Goal: Complete application form: Complete application form

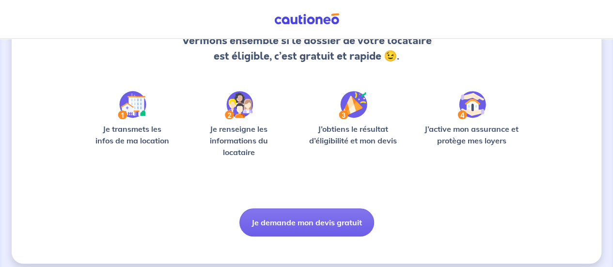
scroll to position [122, 0]
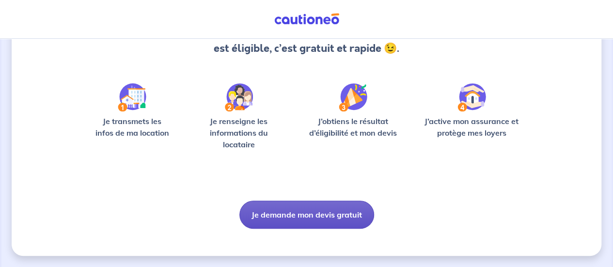
click at [330, 219] on button "Je demande mon devis gratuit" at bounding box center [306, 215] width 135 height 28
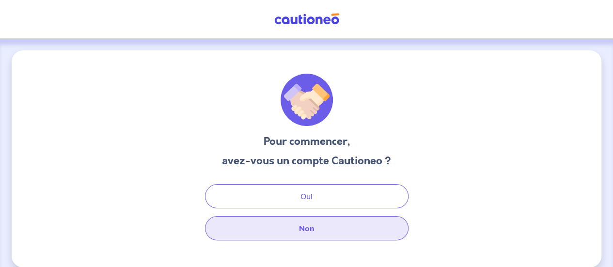
click at [323, 228] on button "Non" at bounding box center [306, 228] width 203 height 24
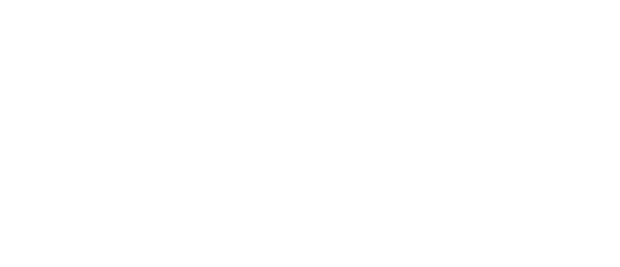
select select "FR"
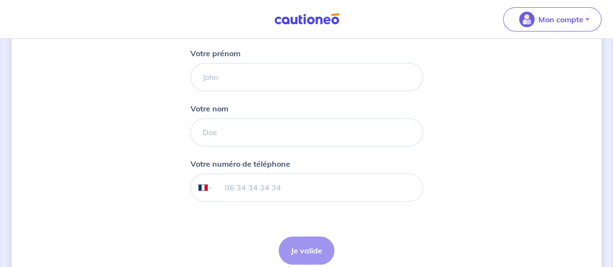
scroll to position [97, 0]
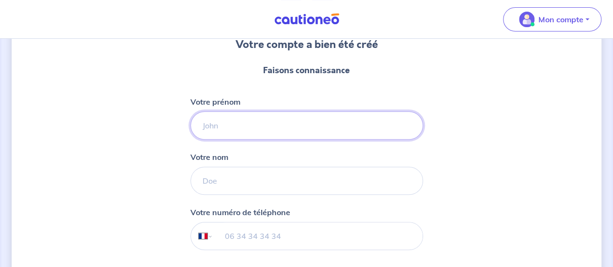
click at [258, 128] on input "Votre prénom" at bounding box center [306, 125] width 233 height 28
type input "Léo"
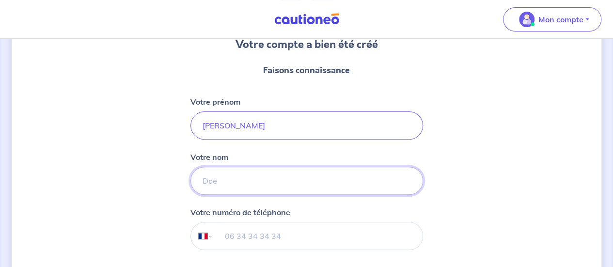
click at [220, 182] on input "Votre nom" at bounding box center [306, 181] width 233 height 28
type input "Laugeois"
click at [158, 189] on div "Votre compte a bien été créé Faisons connaissance Votre prénom Léo Votre nom La…" at bounding box center [307, 150] width 590 height 394
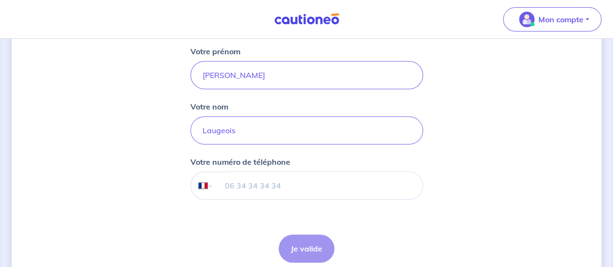
scroll to position [188, 0]
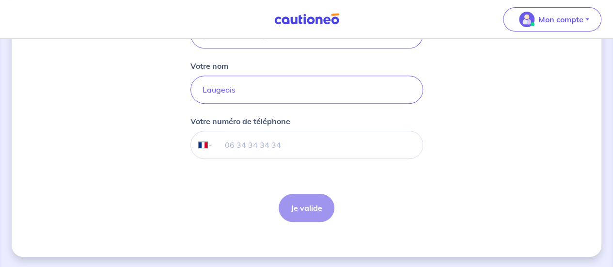
click at [278, 144] on input "tel" at bounding box center [317, 144] width 209 height 27
type input "06 21 44 18 61"
click at [318, 211] on button "Je valide" at bounding box center [307, 208] width 56 height 28
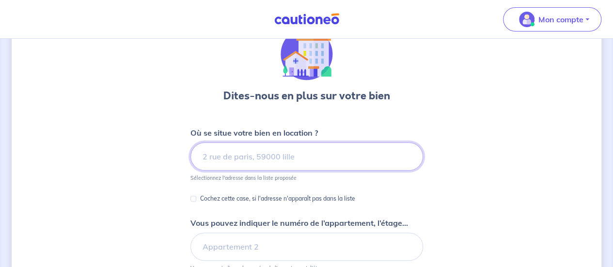
scroll to position [97, 0]
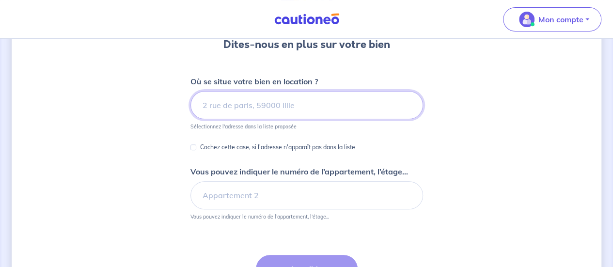
click at [264, 109] on input at bounding box center [306, 105] width 233 height 28
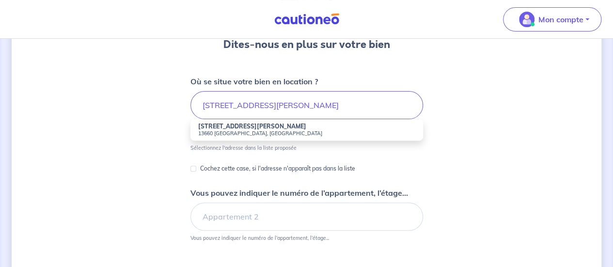
click at [258, 127] on li "10 Rue Jean Aubert 13660 Orgon, France" at bounding box center [306, 129] width 233 height 21
type input "10 Rue Jean Aubert, 13660 Orgon, France"
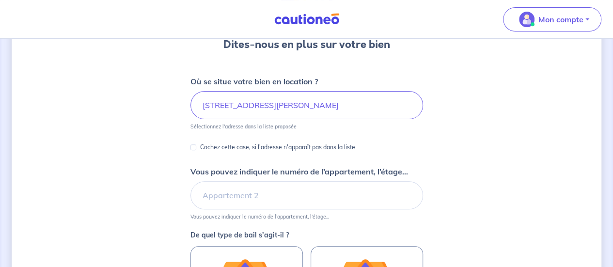
scroll to position [145, 0]
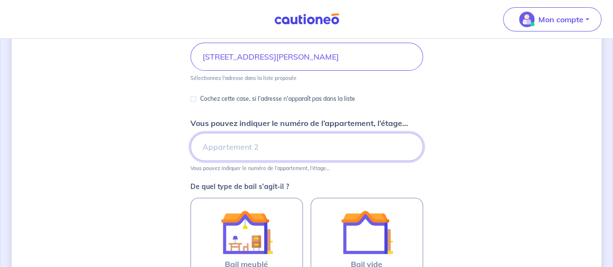
click at [229, 144] on input "Vous pouvez indiquer le numéro de l’appartement, l’étage..." at bounding box center [306, 147] width 233 height 28
type input "T3 du milieu"
click at [174, 114] on div "Dites-nous en plus sur votre bien Où se situe votre bien en location ? 10 Rue J…" at bounding box center [307, 159] width 590 height 508
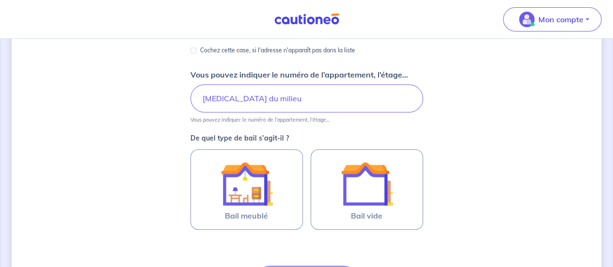
scroll to position [242, 0]
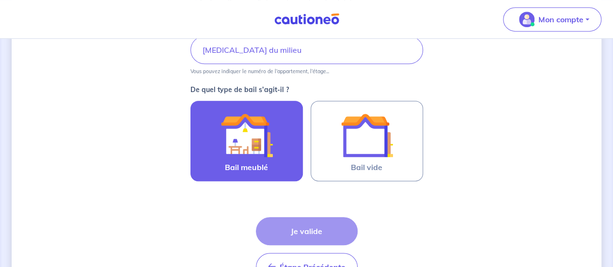
click at [269, 160] on img at bounding box center [246, 135] width 52 height 52
click at [0, 0] on input "Bail meublé" at bounding box center [0, 0] width 0 height 0
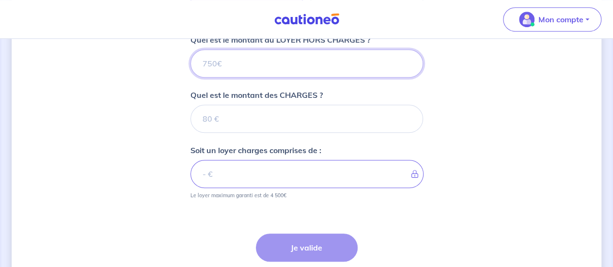
scroll to position [355, 0]
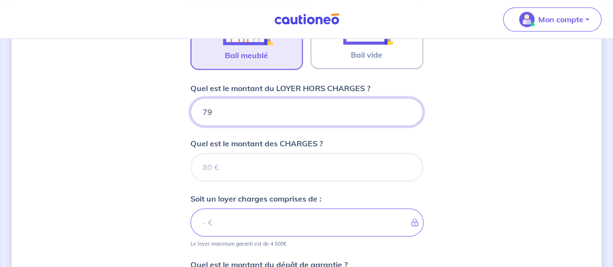
type input "790"
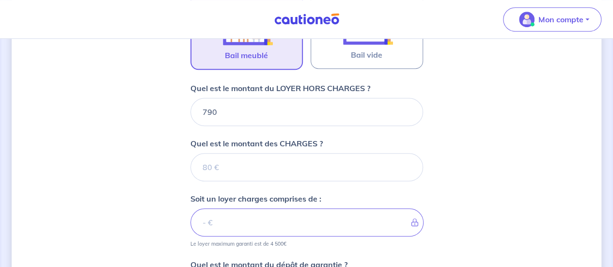
click at [135, 155] on div "Dites-nous en plus sur votre bien Où se situe votre bien en location ? 10 Rue J…" at bounding box center [307, 71] width 590 height 751
click at [239, 168] on input "Quel est le montant des CHARGES ?" at bounding box center [306, 167] width 233 height 28
type input "10"
type input "800"
type input "10"
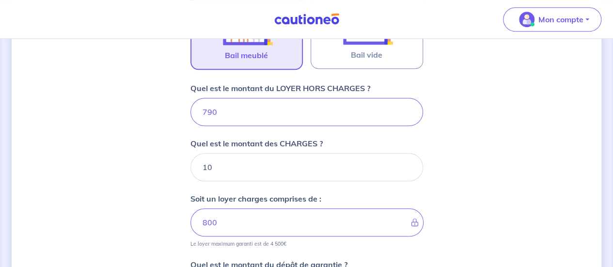
click at [168, 198] on div "Dites-nous en plus sur votre bien Où se situe votre bien en location ? 10 Rue J…" at bounding box center [307, 71] width 590 height 751
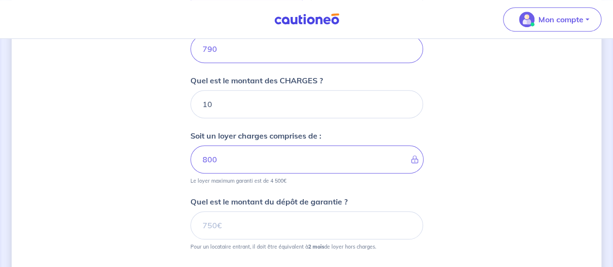
scroll to position [500, 0]
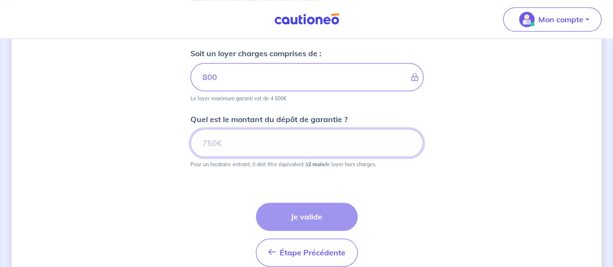
click at [222, 140] on input "Quel est le montant du dépôt de garantie ?" at bounding box center [306, 143] width 233 height 28
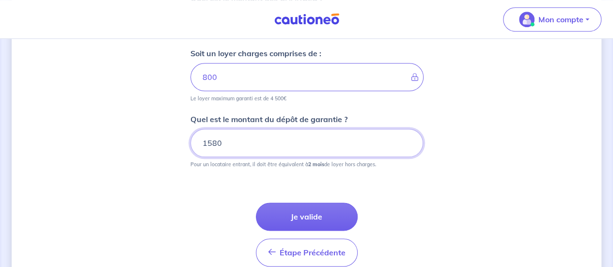
type input "1580"
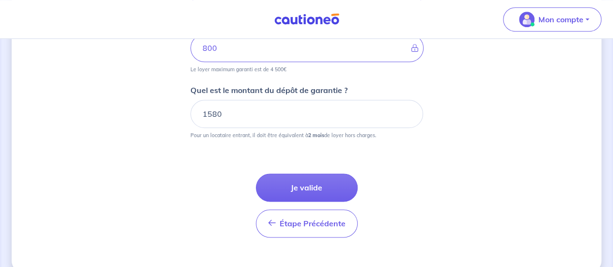
scroll to position [543, 0]
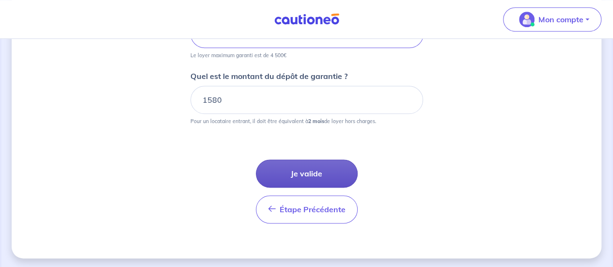
click at [285, 174] on button "Je valide" at bounding box center [307, 173] width 102 height 28
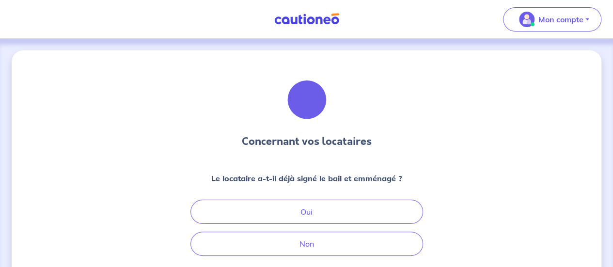
scroll to position [97, 0]
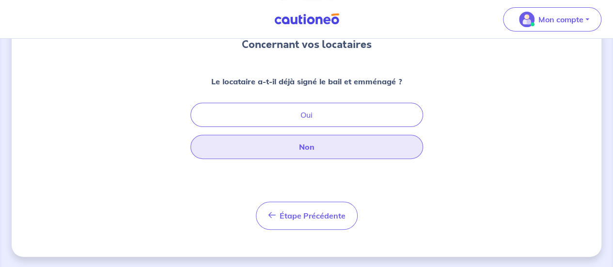
click at [310, 150] on button "Non" at bounding box center [306, 147] width 233 height 24
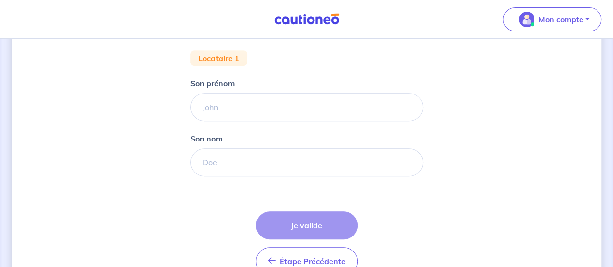
scroll to position [140, 0]
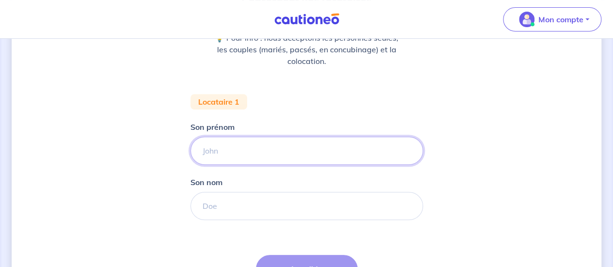
click at [249, 148] on input "Son prénom" at bounding box center [306, 151] width 233 height 28
type input "SABRINA"
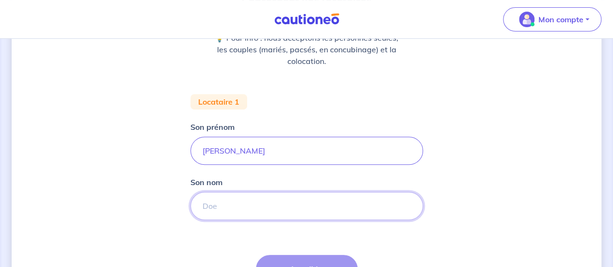
click at [248, 217] on input "Son nom" at bounding box center [306, 206] width 233 height 28
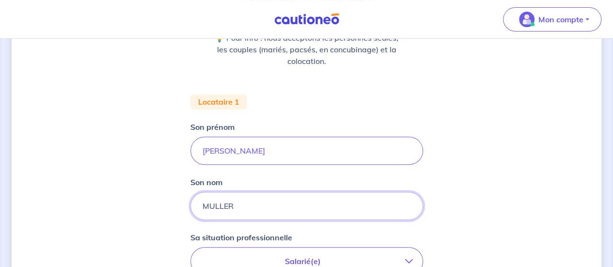
type input "MULLER"
click at [154, 202] on div "Concernant vos locataires 💡 Pour info : nous acceptons les personnes seules, le…" at bounding box center [307, 216] width 590 height 612
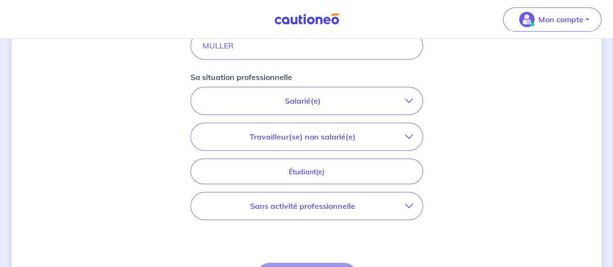
scroll to position [286, 0]
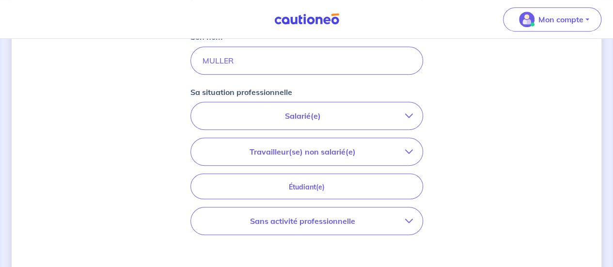
click at [334, 143] on button "Travailleur(se) non salarié(e)" at bounding box center [307, 151] width 232 height 27
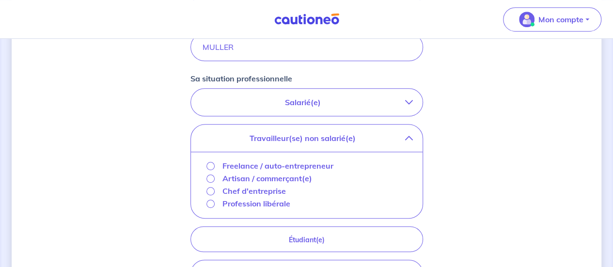
scroll to position [334, 0]
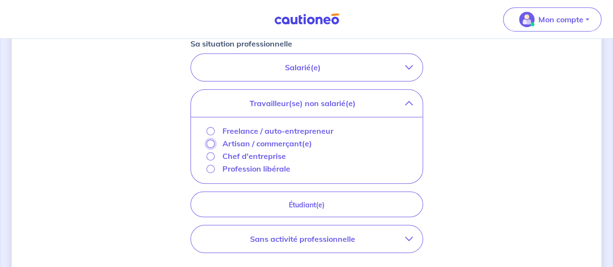
click at [212, 143] on input "Artisan / commerçant(e)" at bounding box center [210, 144] width 8 height 8
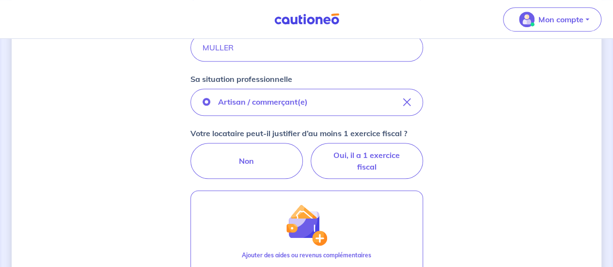
scroll to position [286, 0]
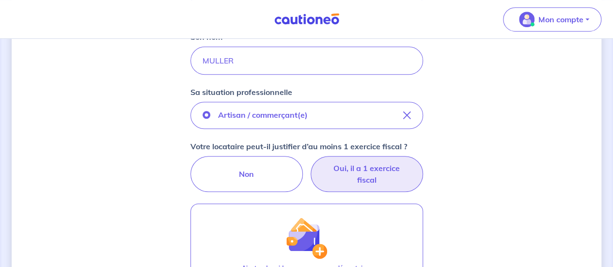
click at [344, 172] on label "Oui, il a 1 exercice fiscal" at bounding box center [367, 174] width 112 height 36
click at [310, 162] on input "Oui, il a 1 exercice fiscal" at bounding box center [306, 159] width 6 height 6
radio input "true"
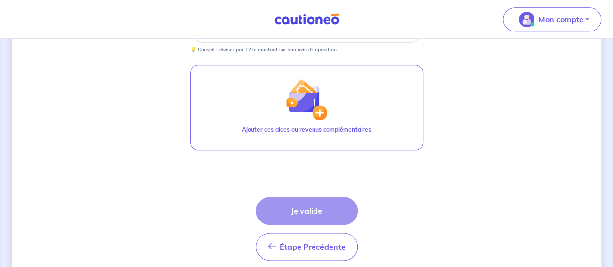
scroll to position [431, 0]
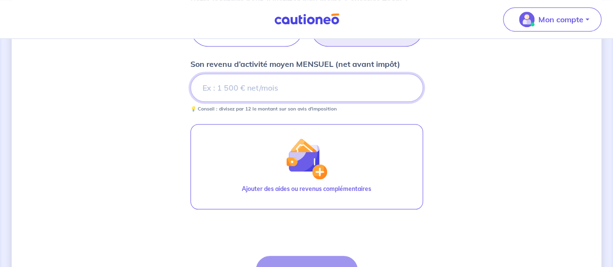
click at [271, 87] on input "Son revenu d’activité moyen MENSUEL (net avant impôt)" at bounding box center [306, 88] width 233 height 28
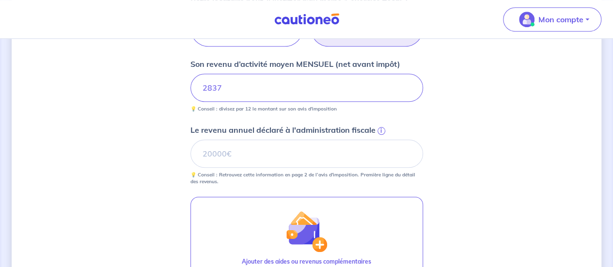
click at [149, 121] on div "Concernant vos locataires 💡 Pour info : nous acceptons les personnes seules, le…" at bounding box center [307, 23] width 590 height 808
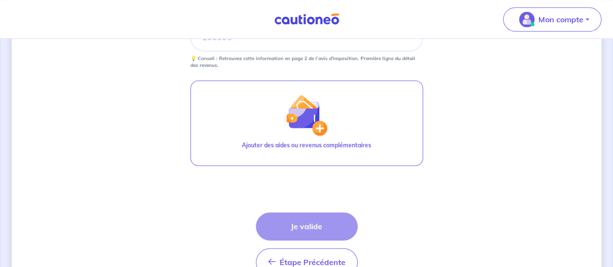
scroll to position [577, 0]
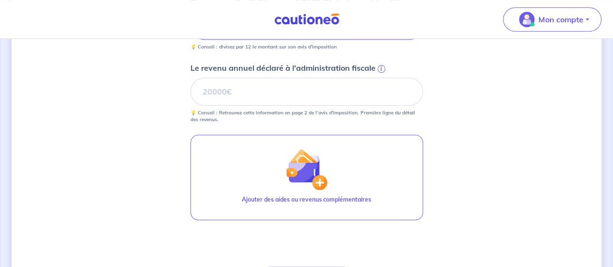
scroll to position [431, 0]
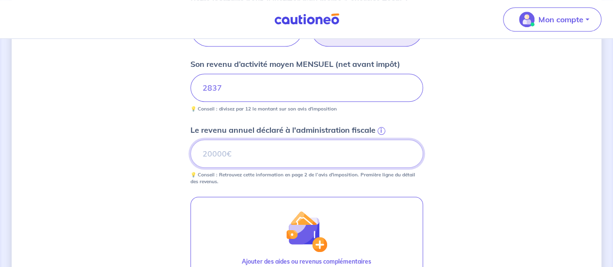
click at [220, 146] on input "Le revenu annuel déclaré à l'administration fiscale i" at bounding box center [306, 154] width 233 height 28
type input "34049"
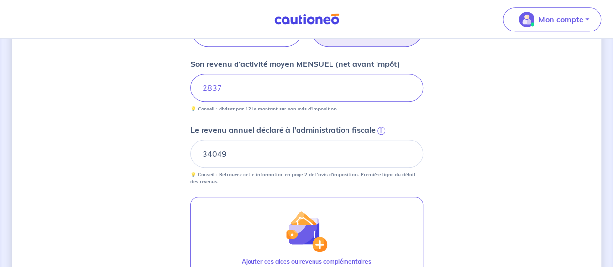
click at [69, 131] on div "Concernant vos locataires 💡 Pour info : nous acceptons les personnes seules, le…" at bounding box center [307, 23] width 590 height 808
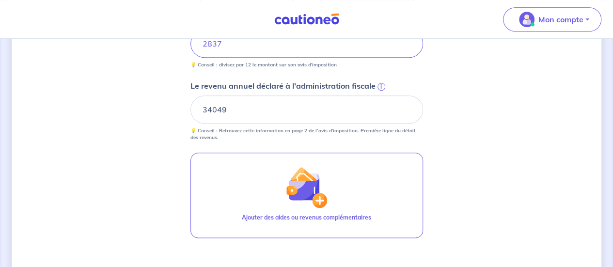
scroll to position [528, 0]
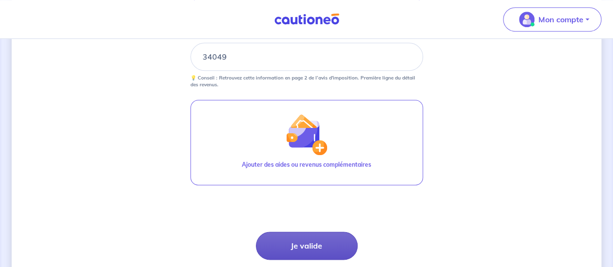
click at [303, 240] on button "Je valide" at bounding box center [307, 246] width 102 height 28
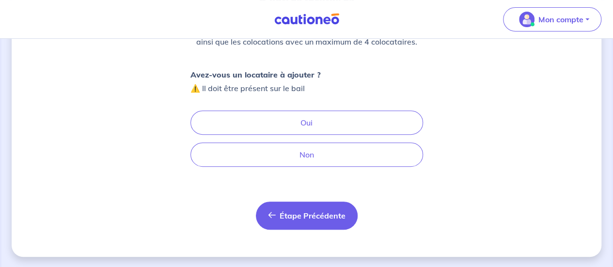
click at [296, 214] on span "Étape Précédente" at bounding box center [313, 216] width 66 height 10
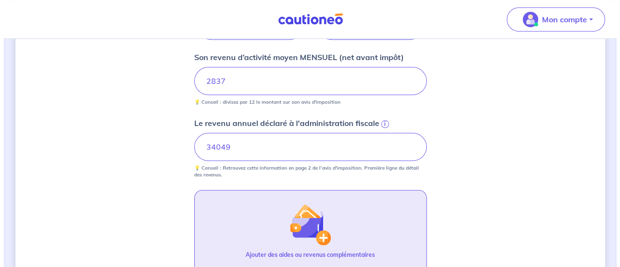
scroll to position [533, 0]
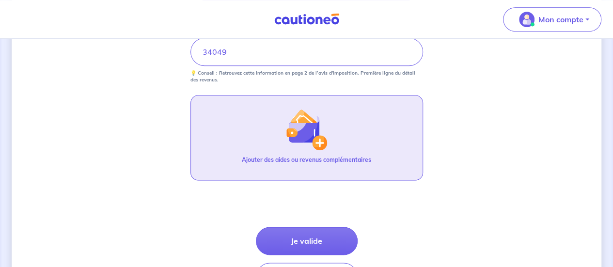
click at [293, 144] on img "button" at bounding box center [306, 130] width 42 height 42
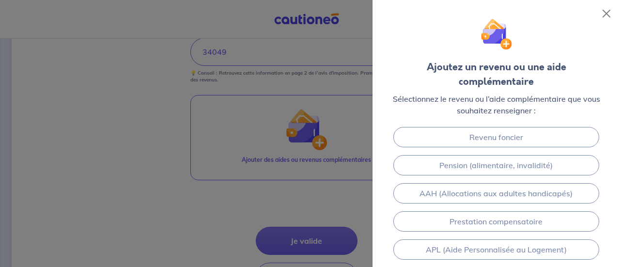
scroll to position [0, 0]
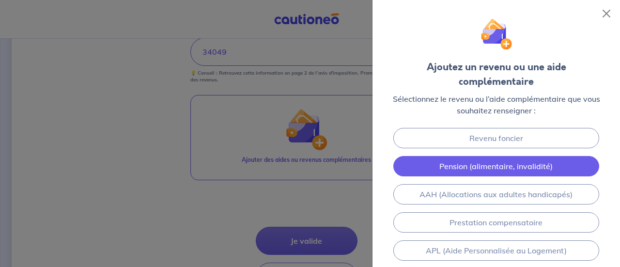
click at [512, 156] on link "Pension (alimentaire, invalidité)" at bounding box center [496, 166] width 206 height 20
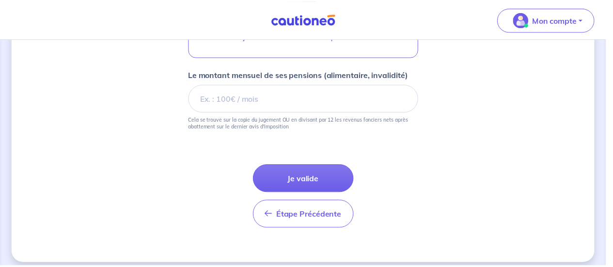
scroll to position [661, 0]
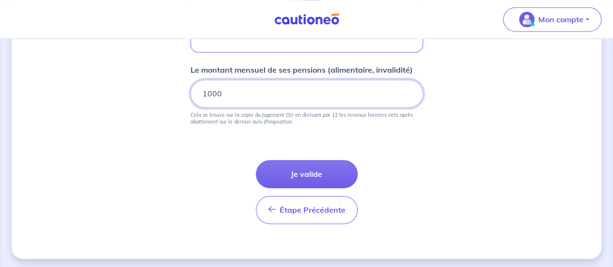
type input "1000"
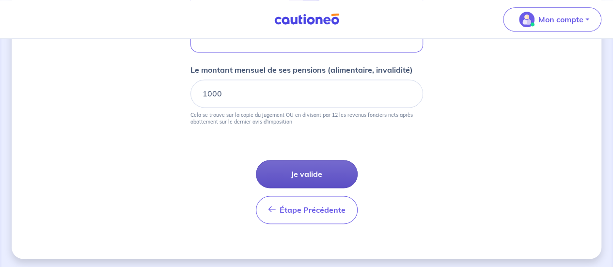
click at [320, 164] on button "Je valide" at bounding box center [307, 174] width 102 height 28
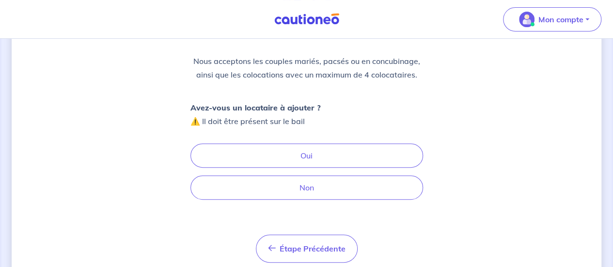
scroll to position [95, 0]
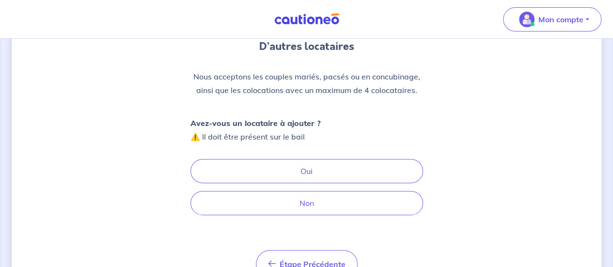
click at [472, 180] on div "D’autres locataires Nous acceptons les couples mariés, pacsés ou en concubinage…" at bounding box center [307, 130] width 590 height 350
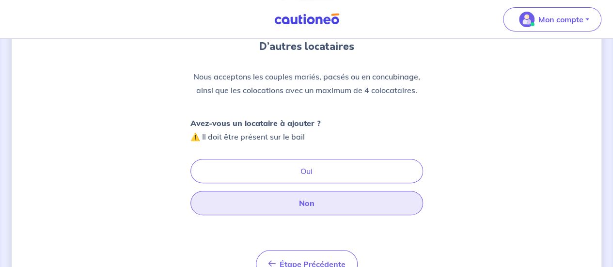
click at [373, 203] on button "Non" at bounding box center [306, 203] width 233 height 24
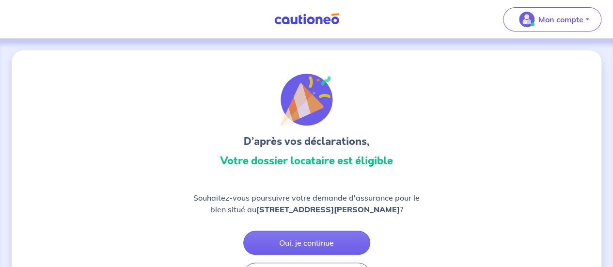
scroll to position [48, 0]
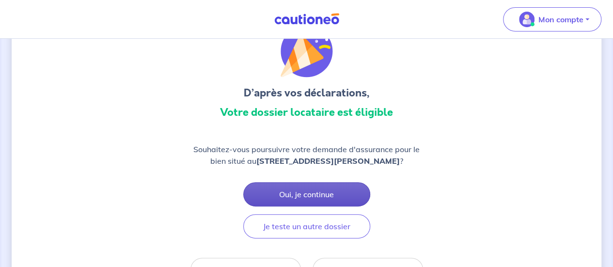
click at [333, 192] on button "Oui, je continue" at bounding box center [306, 194] width 127 height 24
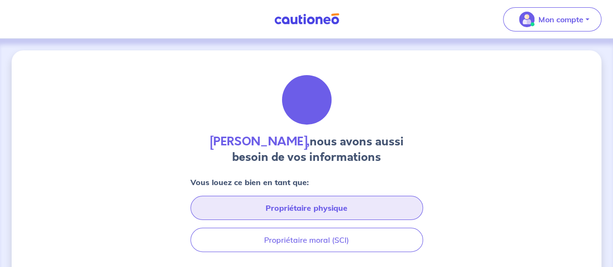
click at [347, 203] on button "Propriétaire physique" at bounding box center [306, 208] width 233 height 24
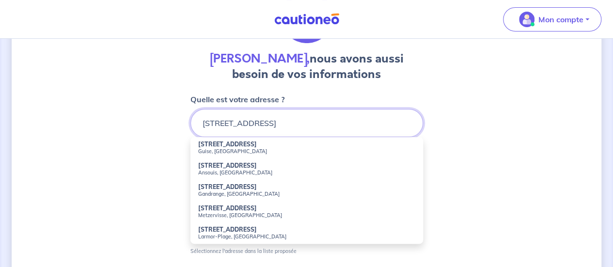
scroll to position [97, 0]
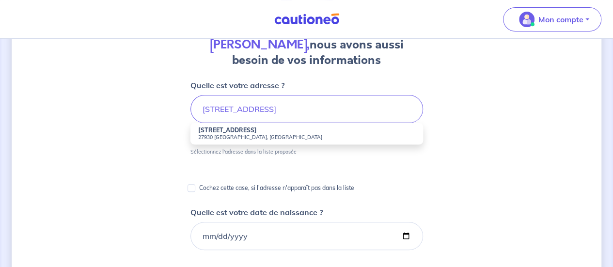
click at [300, 136] on small "27930 Gravigny, France" at bounding box center [306, 137] width 217 height 7
type input "31 Rue du Vieux Moulin, 27930 Gravigny, France"
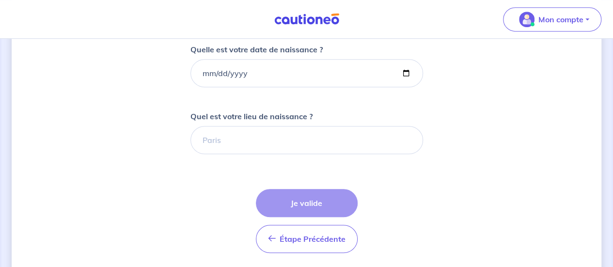
scroll to position [242, 0]
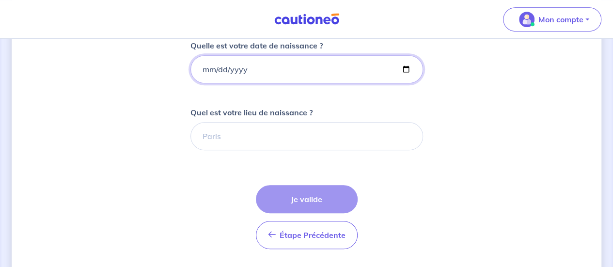
click at [204, 63] on input "Quelle est votre date de naissance ?" at bounding box center [306, 69] width 233 height 28
type input "1997-03-04"
click at [84, 102] on div "Leo Laugeois, nous avons aussi besoin de vos informations Quelle est votre adre…" at bounding box center [307, 121] width 590 height 627
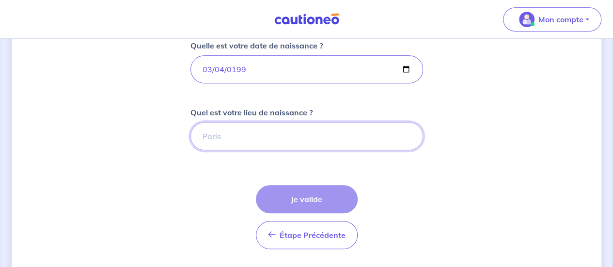
click at [242, 134] on input "Quel est votre lieu de naissance ?" at bounding box center [306, 136] width 233 height 28
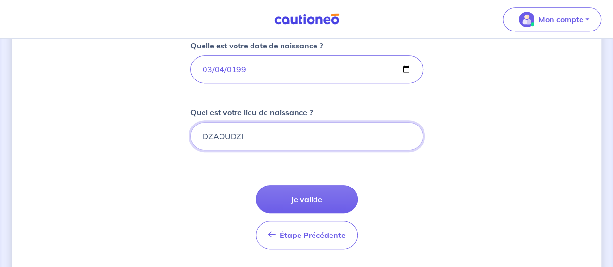
type input "DZAOUDZI"
click at [207, 203] on form "Quelle est votre adresse ? 31 Rue du Vieux Moulin, 27930 Gravigny, France Sélec…" at bounding box center [306, 171] width 233 height 474
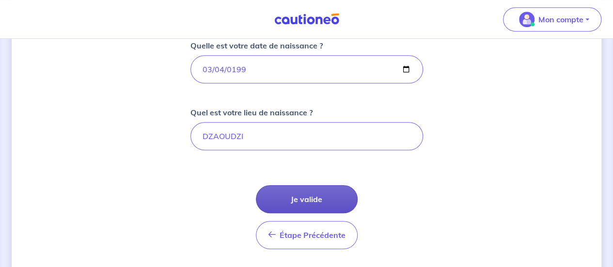
click at [320, 195] on button "Je valide" at bounding box center [307, 199] width 102 height 28
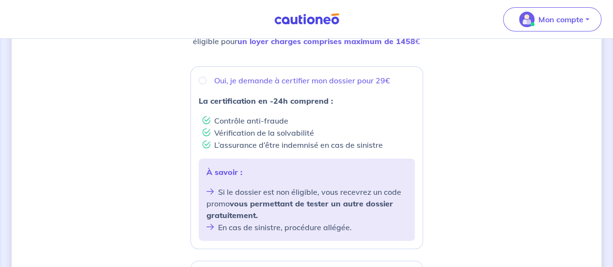
scroll to position [145, 0]
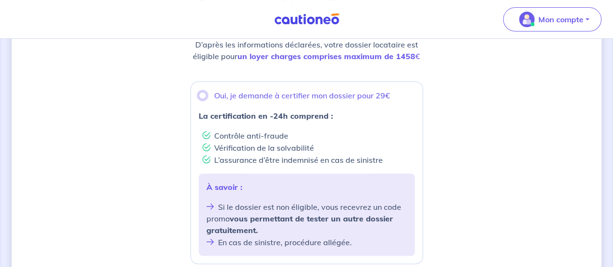
click at [203, 94] on input "Oui, je demande à certifier mon dossier pour 29€" at bounding box center [203, 96] width 8 height 8
radio input "true"
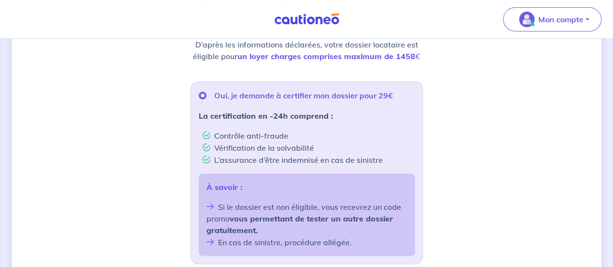
click at [546, 156] on div "Souhaitez-vous faire certifier votre dossier locataire ? D’après les informatio…" at bounding box center [307, 242] width 590 height 674
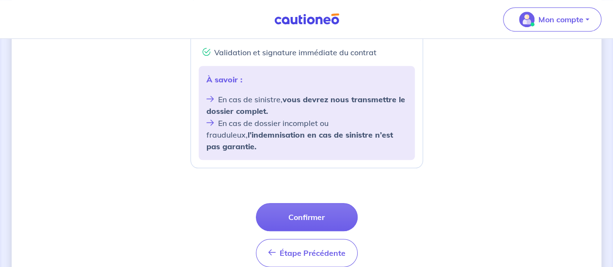
scroll to position [455, 0]
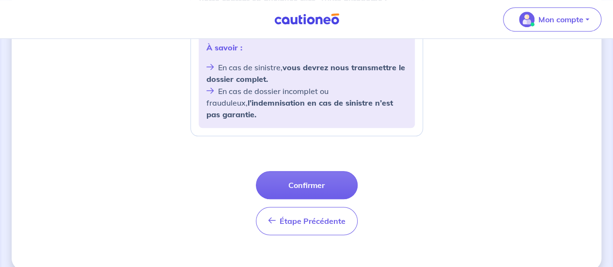
drag, startPoint x: 322, startPoint y: 169, endPoint x: 329, endPoint y: 171, distance: 8.0
click at [322, 171] on button "Confirmer" at bounding box center [307, 185] width 102 height 28
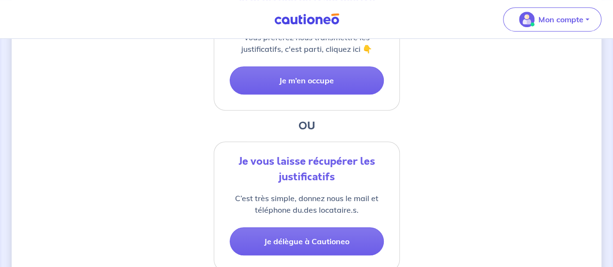
scroll to position [387, 0]
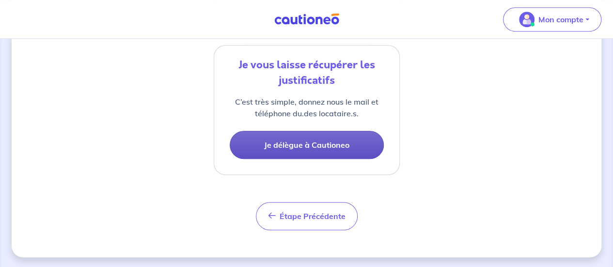
click at [344, 143] on button "Je délègue à Cautioneo" at bounding box center [307, 145] width 154 height 28
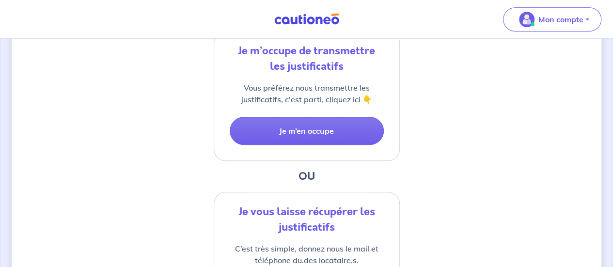
select select "FR"
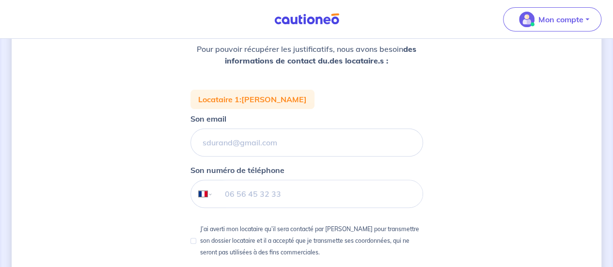
scroll to position [194, 0]
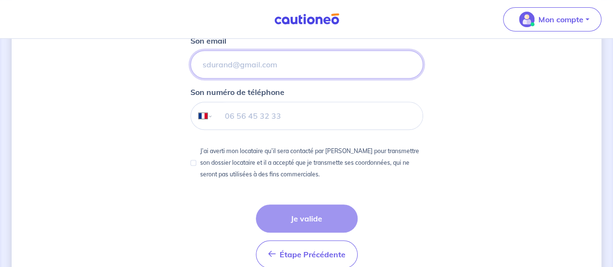
click at [237, 69] on input "Son email" at bounding box center [306, 64] width 233 height 28
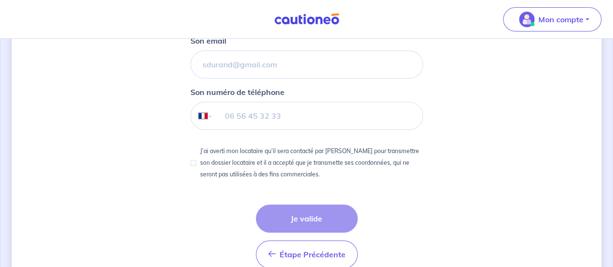
click at [231, 117] on input "tel" at bounding box center [317, 115] width 209 height 27
type input "07 83 37 47 48"
click at [139, 130] on div "1 2 3 Justificatifs locataire Informations paiement Confirmation d'envoi Nous n…" at bounding box center [307, 80] width 590 height 447
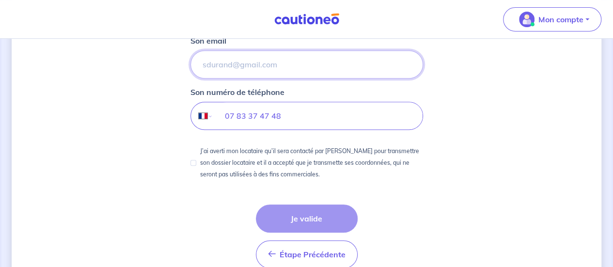
click at [263, 67] on input "Son email" at bounding box center [306, 64] width 233 height 28
type input "M"
type input "muller.sabrina2206@gmail.com"
click at [129, 95] on div "1 2 3 Justificatifs locataire Informations paiement Confirmation d'envoi Nous n…" at bounding box center [307, 80] width 590 height 447
click at [283, 124] on input "07 83 37 47 48" at bounding box center [317, 115] width 209 height 27
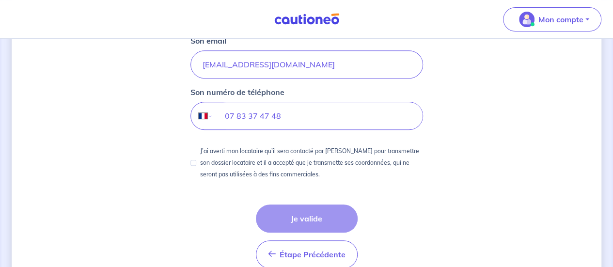
click at [300, 218] on div "Étape Précédente Précédent Je valide Je valide" at bounding box center [307, 236] width 102 height 64
click at [456, 197] on div "1 2 3 Justificatifs locataire Informations paiement Confirmation d'envoi Nous n…" at bounding box center [307, 80] width 590 height 447
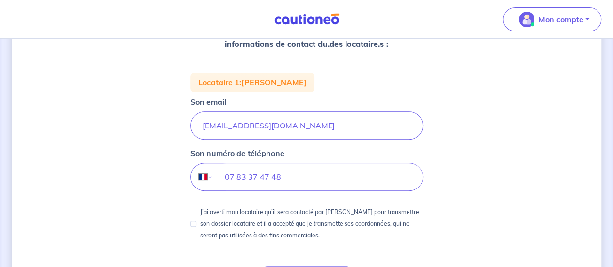
scroll to position [145, 0]
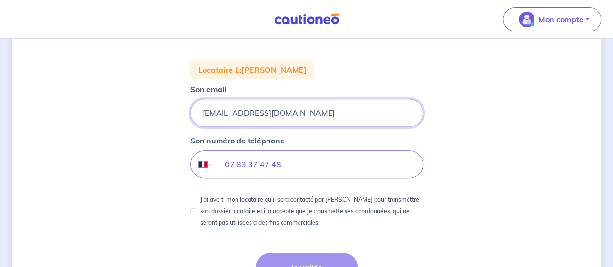
click at [381, 118] on input "muller.sabrina2206@gmail.com" at bounding box center [306, 113] width 233 height 28
click at [489, 144] on div "1 2 3 Justificatifs locataire Informations paiement Confirmation d'envoi Nous n…" at bounding box center [307, 128] width 590 height 447
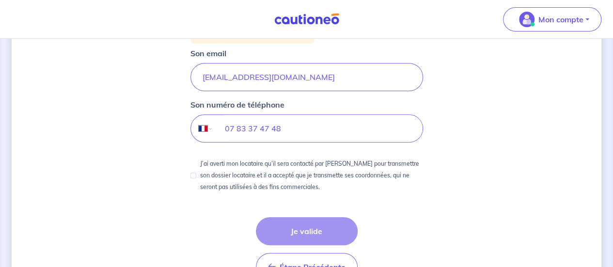
scroll to position [240, 0]
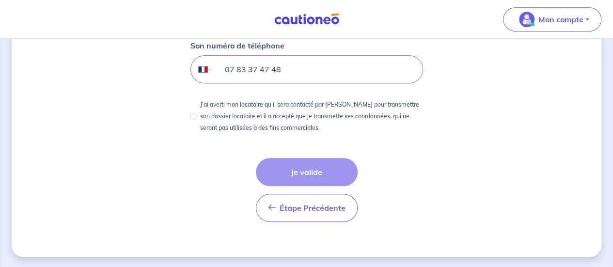
click at [314, 77] on input "07 83 37 47 48" at bounding box center [317, 69] width 209 height 27
click at [218, 66] on input "07 83 37 47 48" at bounding box center [317, 69] width 209 height 27
click at [307, 165] on div "Étape Précédente Précédent Je valide Je valide" at bounding box center [307, 190] width 102 height 64
click at [192, 117] on input "J’ai averti mon locataire qu’il sera contacté par Cautioneo pour transmettre so…" at bounding box center [193, 116] width 6 height 6
checkbox input "true"
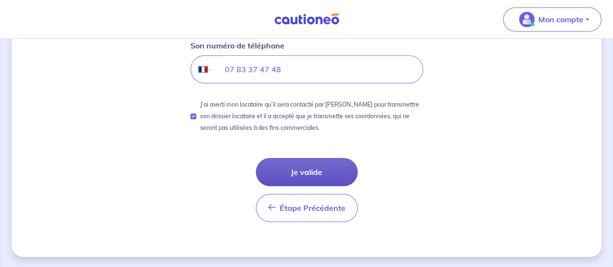
click at [316, 167] on button "Je valide" at bounding box center [307, 172] width 102 height 28
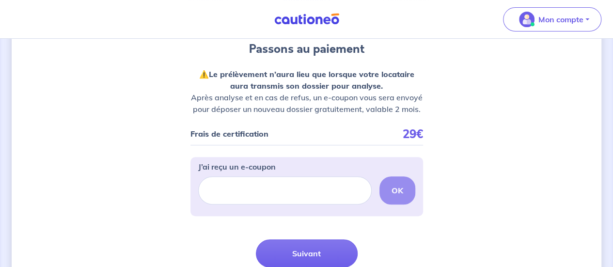
scroll to position [97, 0]
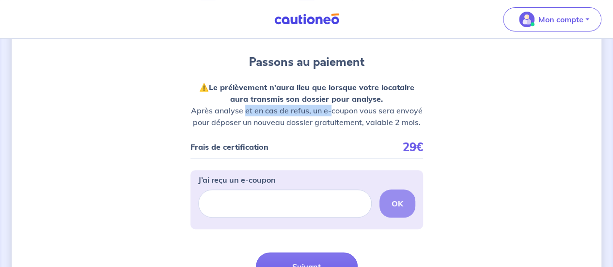
drag, startPoint x: 246, startPoint y: 112, endPoint x: 332, endPoint y: 114, distance: 85.8
click at [332, 114] on p "⚠️ Le prélèvement n’aura lieu que lorsque votre locataire aura transmis son dos…" at bounding box center [306, 104] width 233 height 47
click at [331, 118] on p "⚠️ Le prélèvement n’aura lieu que lorsque votre locataire aura transmis son dos…" at bounding box center [306, 104] width 233 height 47
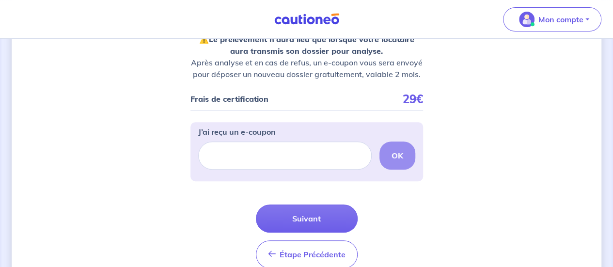
scroll to position [191, 0]
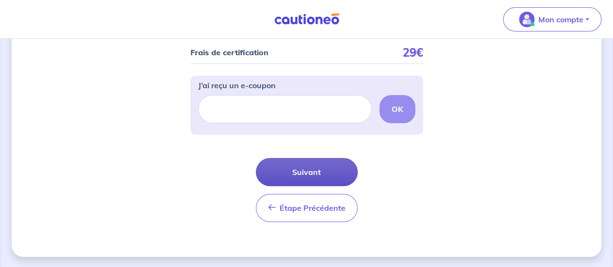
click at [325, 172] on button "Suivant" at bounding box center [307, 172] width 102 height 28
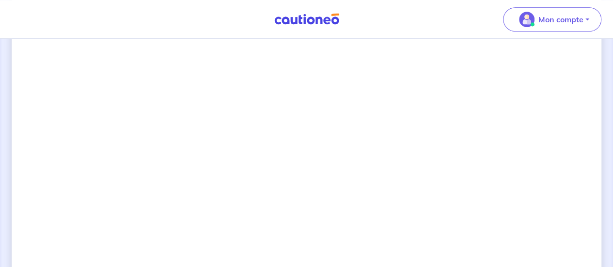
scroll to position [448, 0]
click at [120, 131] on div "2 3 Justificatifs locataire Informations paiement Confirmation d'envoi Passons …" at bounding box center [307, 54] width 590 height 903
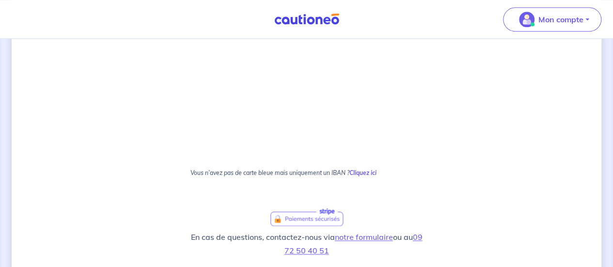
scroll to position [593, 0]
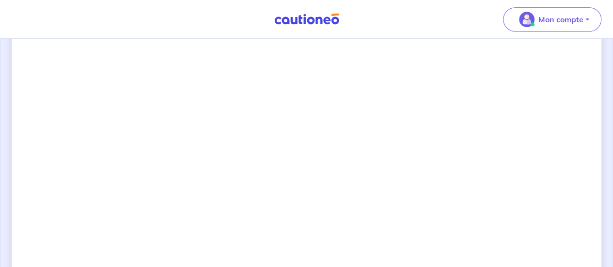
scroll to position [648, 0]
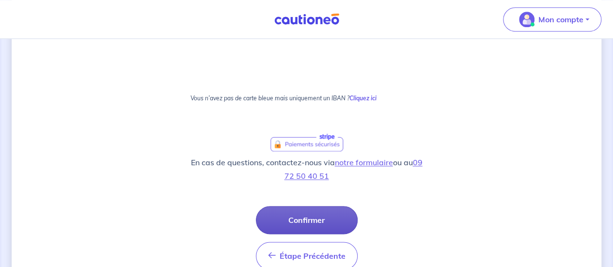
click at [334, 213] on button "Confirmer" at bounding box center [307, 220] width 102 height 28
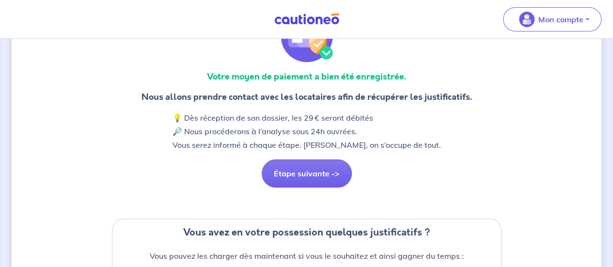
scroll to position [48, 0]
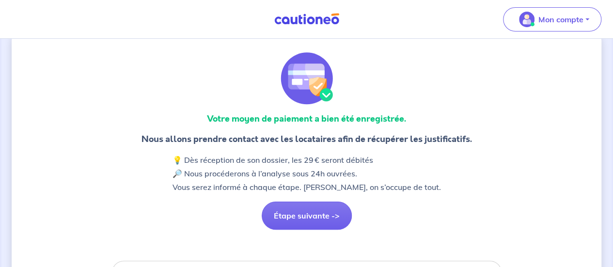
scroll to position [0, 0]
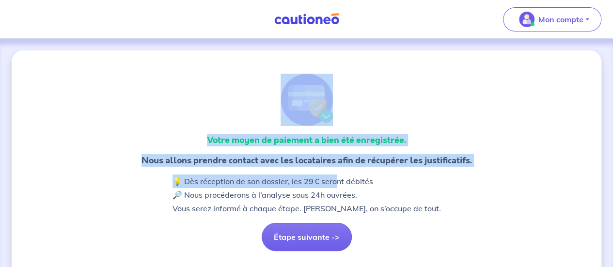
drag, startPoint x: 120, startPoint y: 50, endPoint x: 331, endPoint y: 179, distance: 247.7
click at [213, 121] on div at bounding box center [306, 100] width 405 height 52
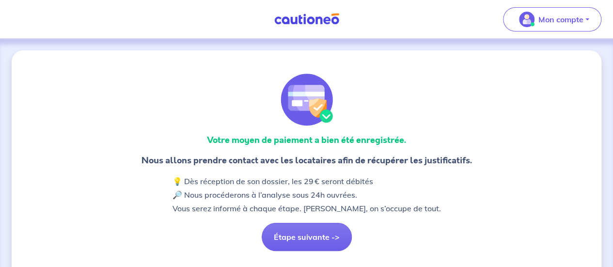
click at [463, 89] on div at bounding box center [306, 100] width 405 height 52
